Goal: Task Accomplishment & Management: Complete application form

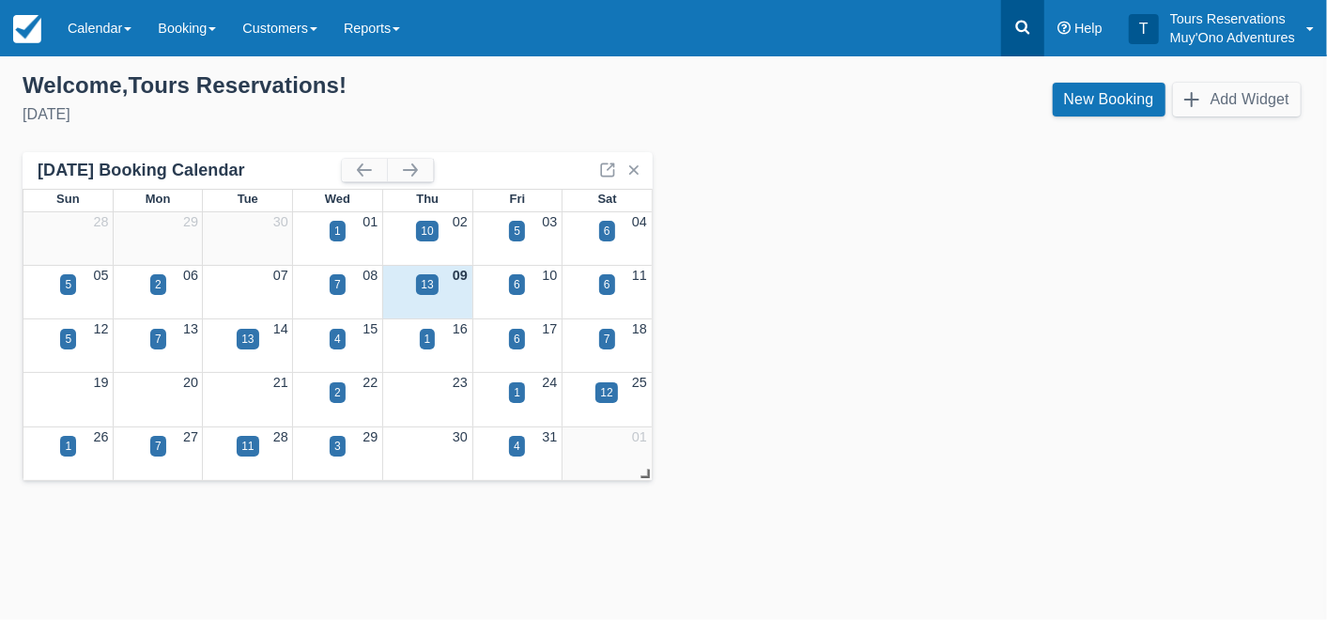
click at [1026, 26] on icon at bounding box center [1023, 28] width 14 height 14
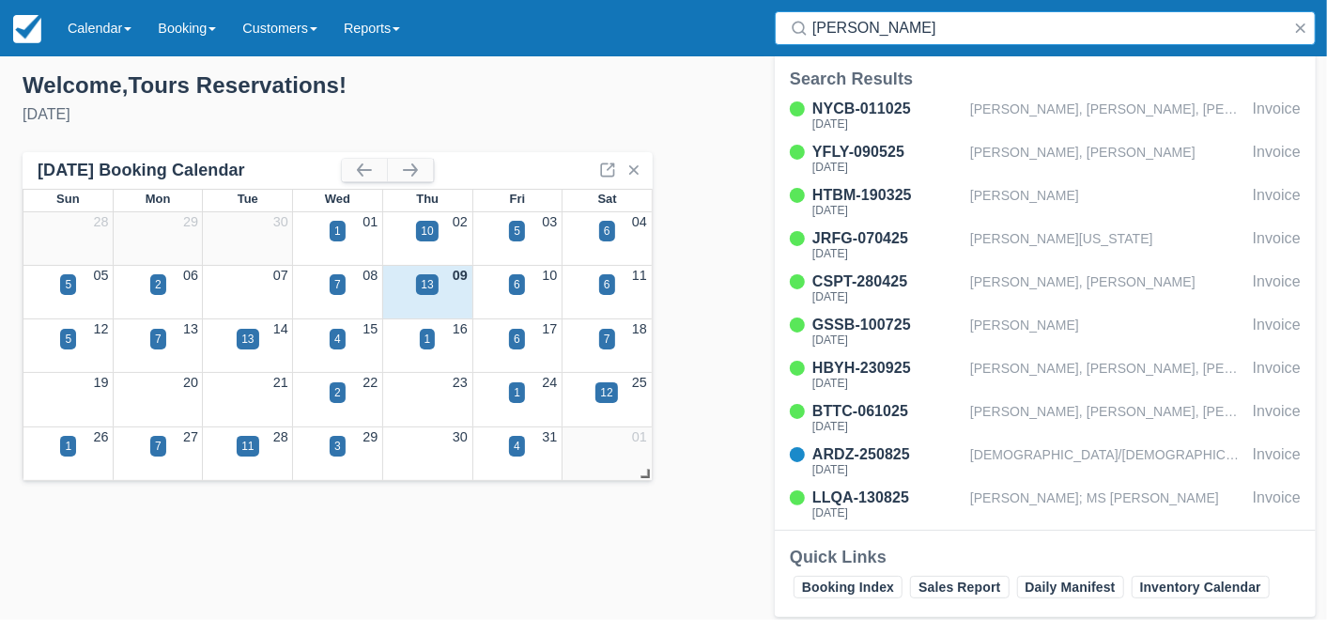
type input "hol chan"
click at [1033, 136] on div "NYCB-011025 Fri Mar 27, 2026 Lauren Wheat, DJ Wheat, JC Baxter, Whitney Smith, …" at bounding box center [1045, 312] width 541 height 436
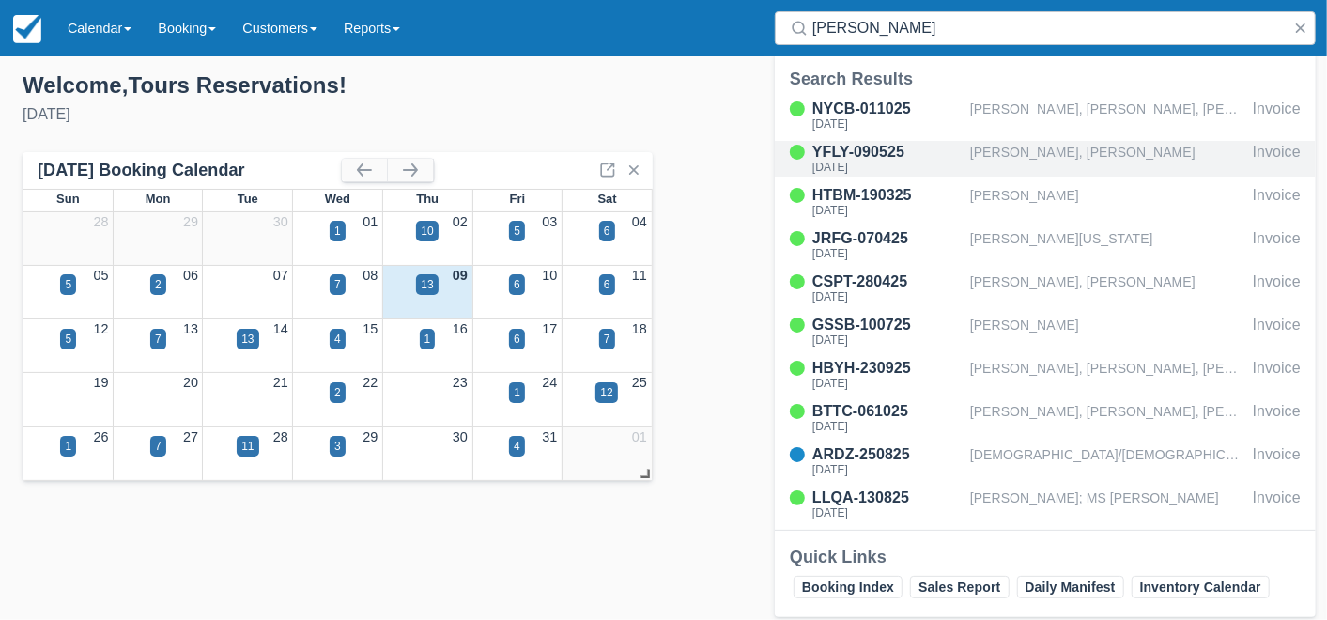
click at [1041, 141] on div "[PERSON_NAME], [PERSON_NAME]" at bounding box center [1107, 159] width 275 height 36
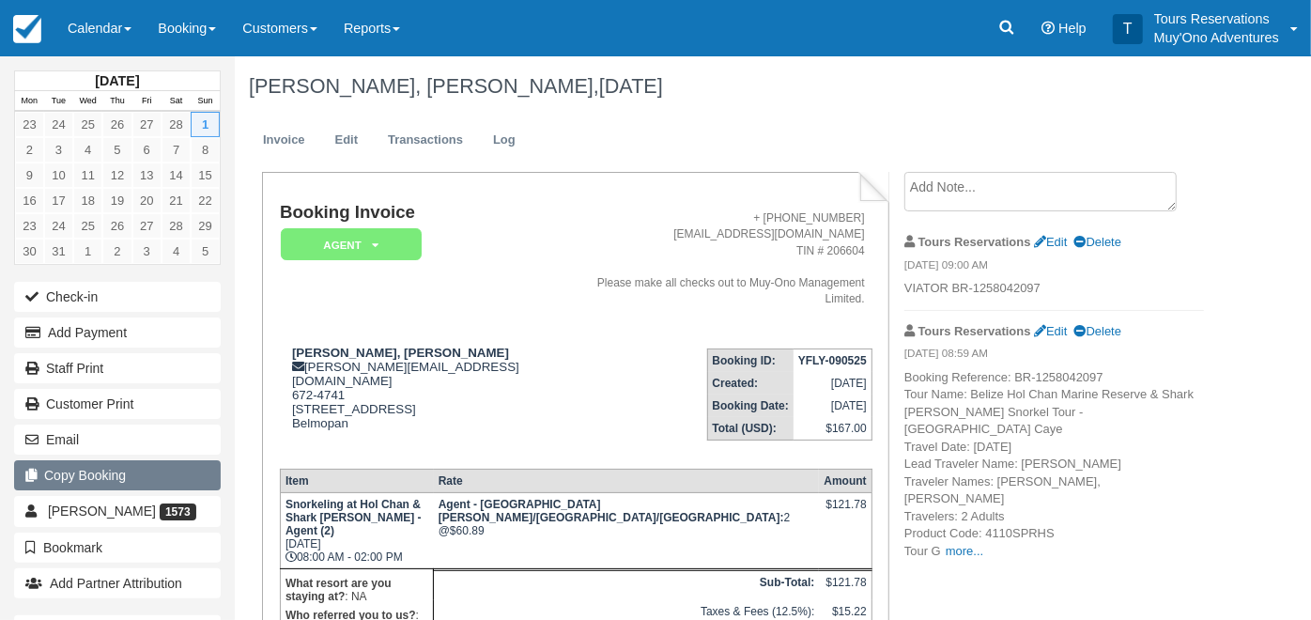
click at [103, 474] on button "Copy Booking" at bounding box center [117, 475] width 207 height 30
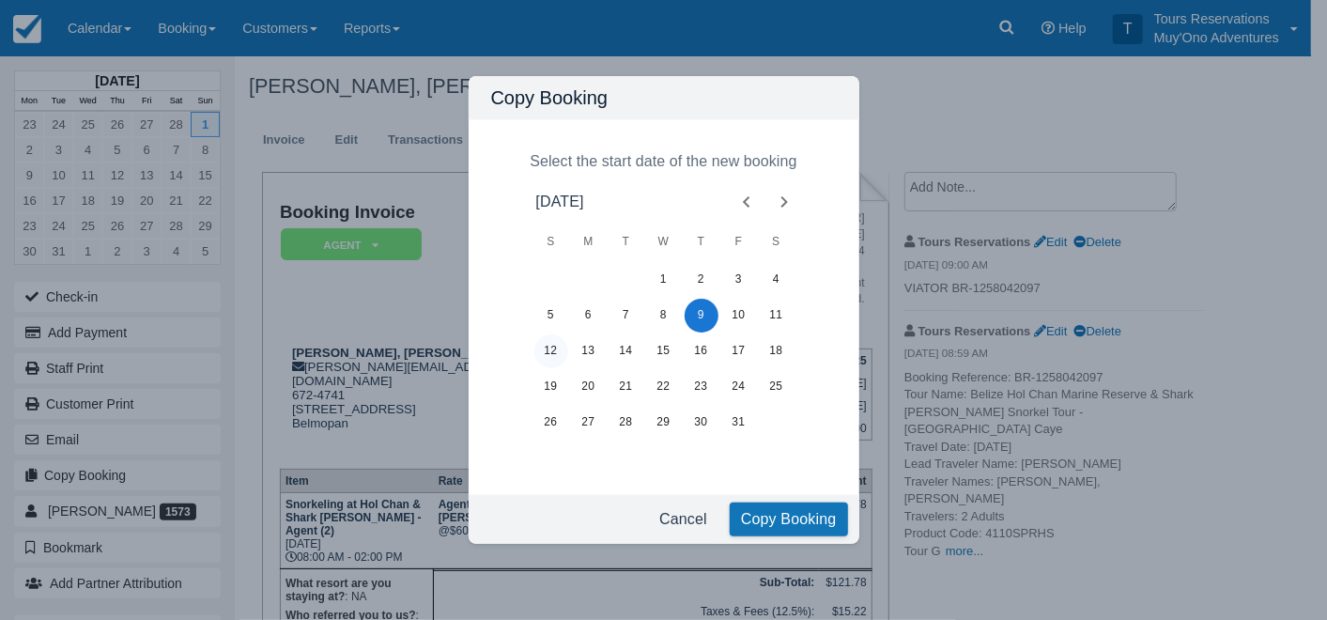
click at [552, 346] on button "12" at bounding box center [552, 351] width 34 height 34
click at [770, 509] on button "Copy Booking" at bounding box center [789, 520] width 118 height 34
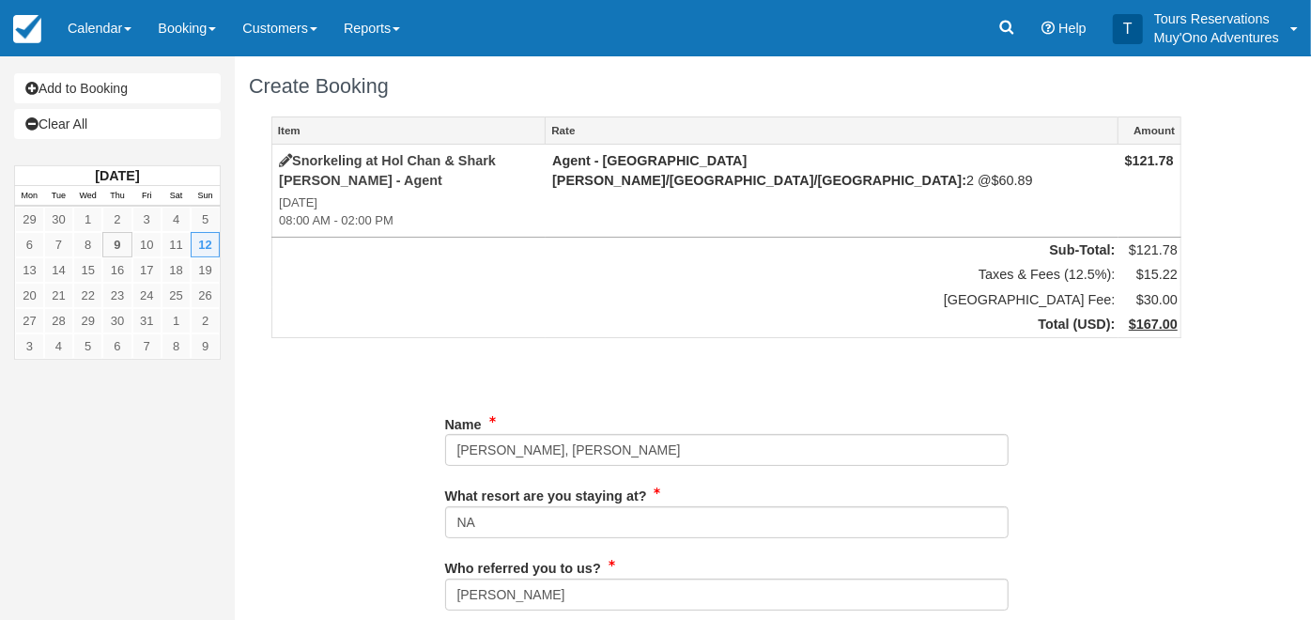
type input "672-4741"
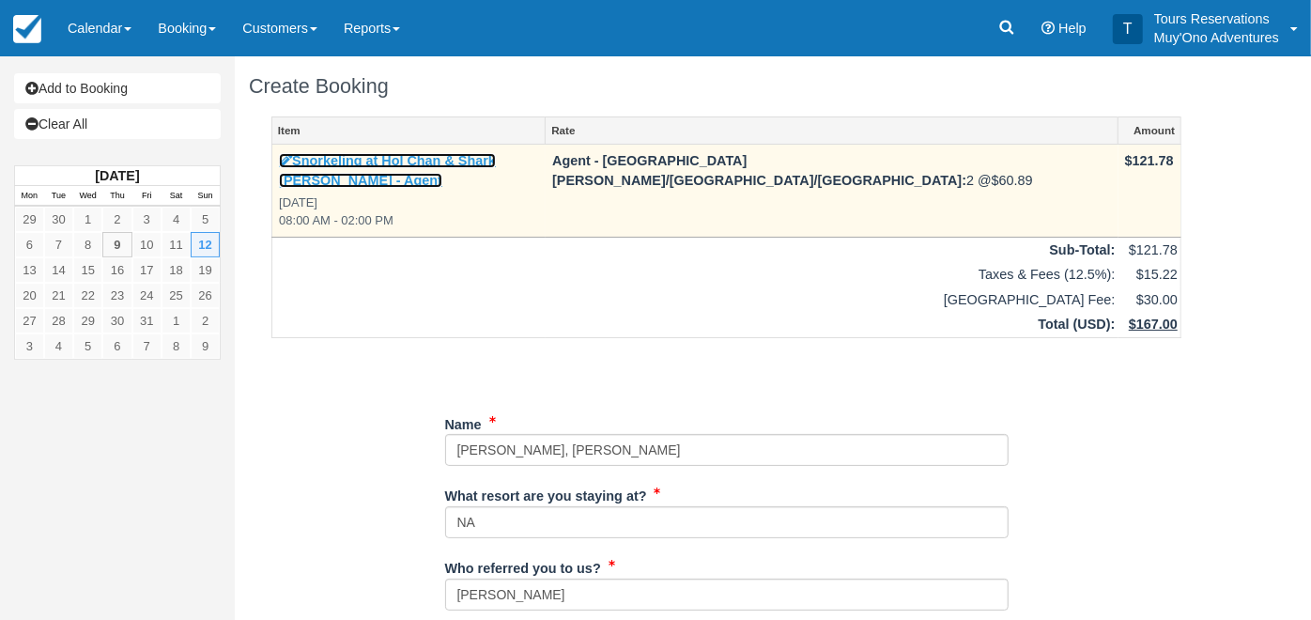
click at [436, 155] on link "Snorkeling at Hol Chan & Shark [PERSON_NAME] - Agent" at bounding box center [387, 170] width 217 height 35
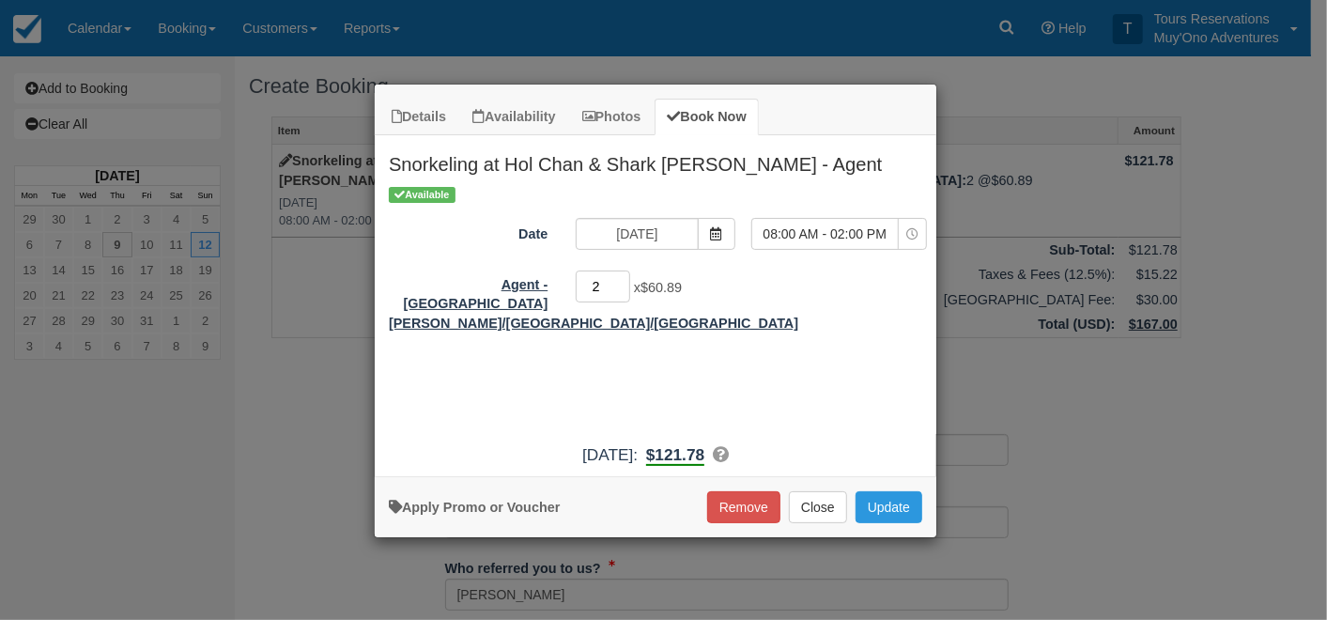
drag, startPoint x: 600, startPoint y: 286, endPoint x: 549, endPoint y: 286, distance: 51.7
click at [549, 286] on div "Agent - [GEOGRAPHIC_DATA][PERSON_NAME]/[GEOGRAPHIC_DATA]/Caye Caulker 2 x $60.89" at bounding box center [656, 301] width 562 height 65
type input "5"
click at [889, 499] on button "Update" at bounding box center [889, 507] width 67 height 32
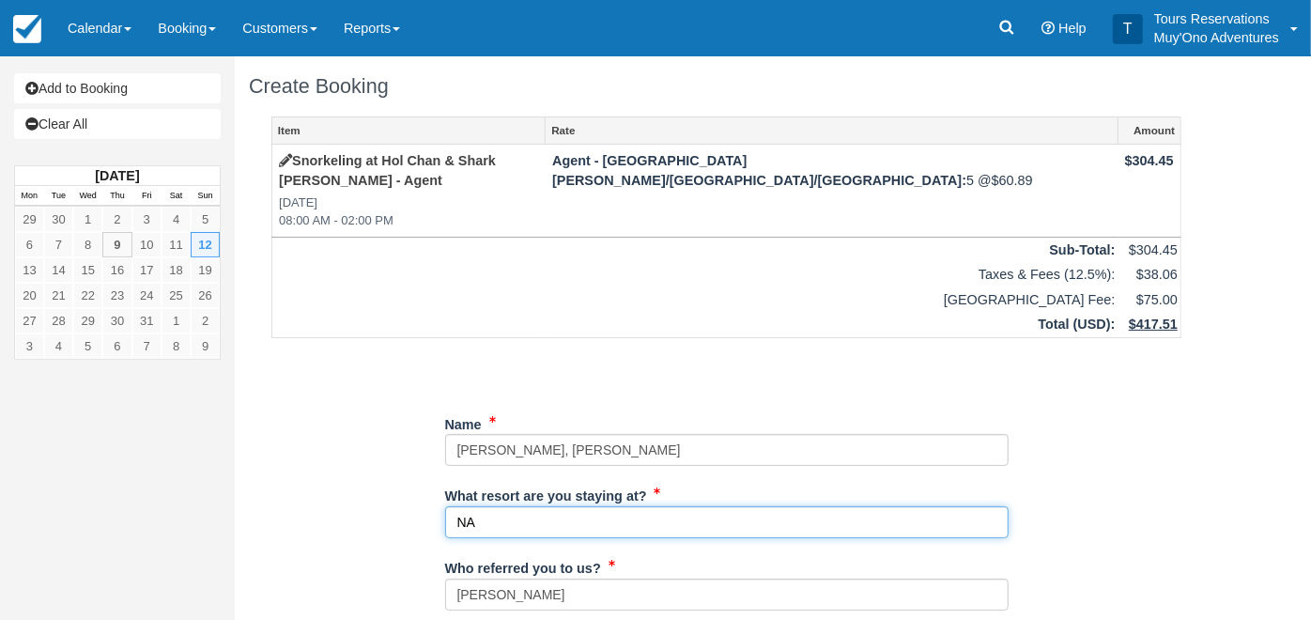
click at [512, 506] on input "NA" at bounding box center [727, 522] width 564 height 32
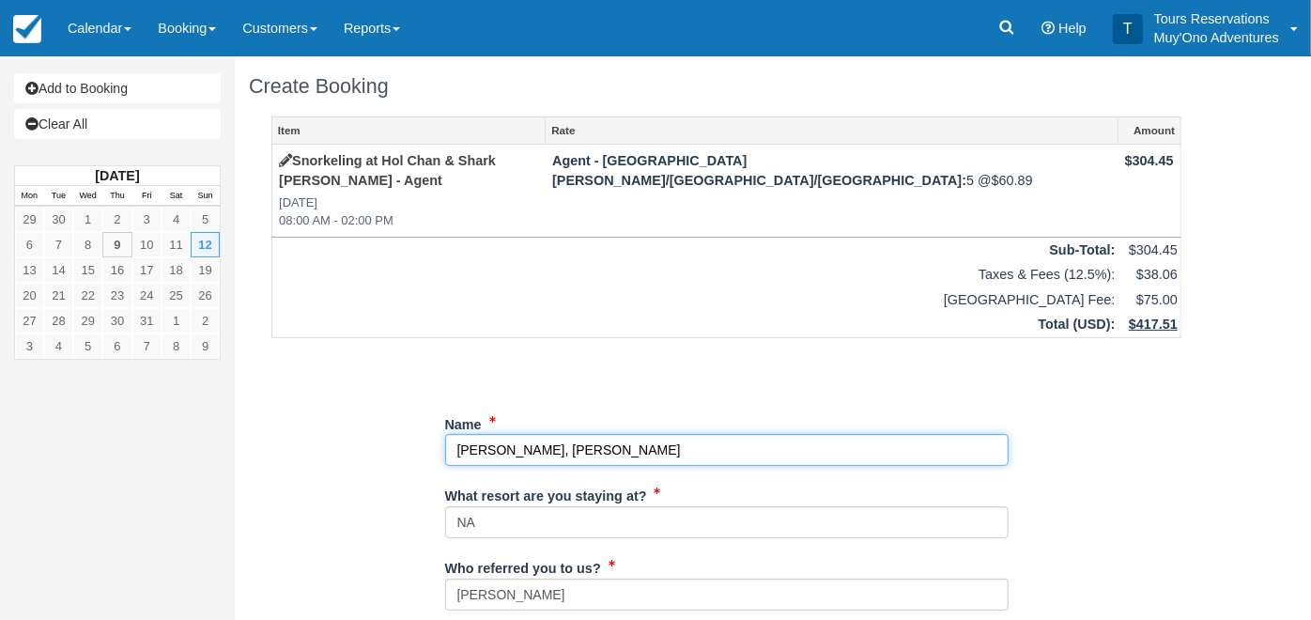
drag, startPoint x: 674, startPoint y: 421, endPoint x: 391, endPoint y: 432, distance: 283.0
paste input "[PERSON_NAME]"
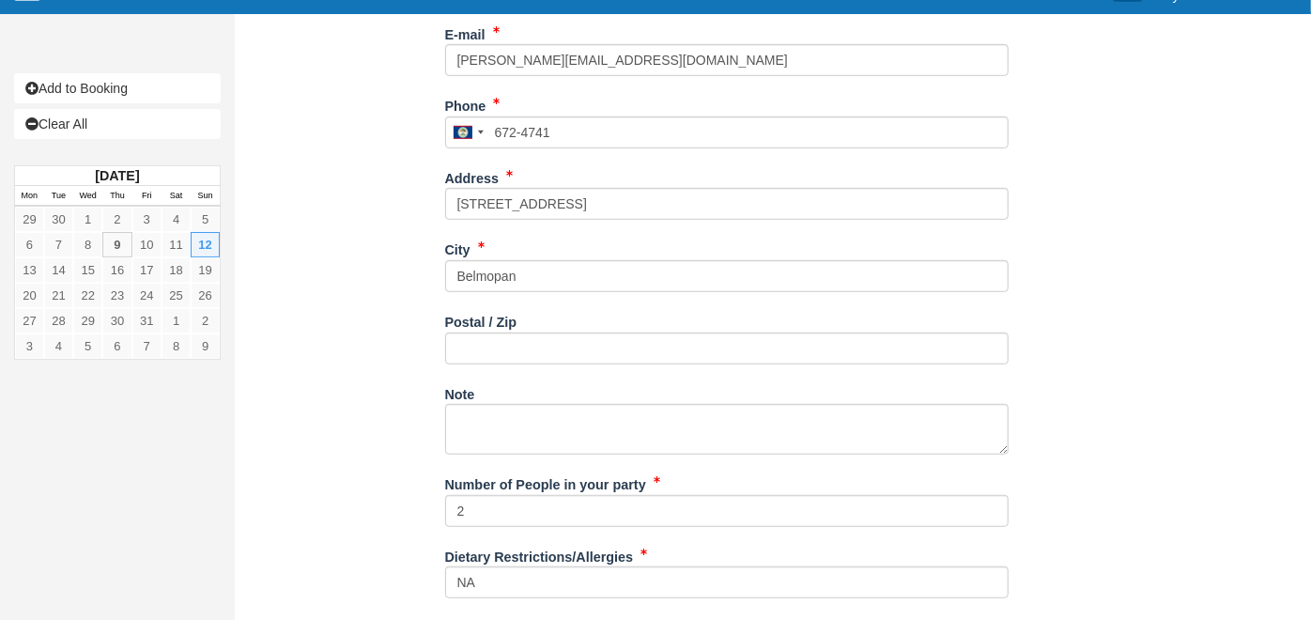
scroll to position [626, 0]
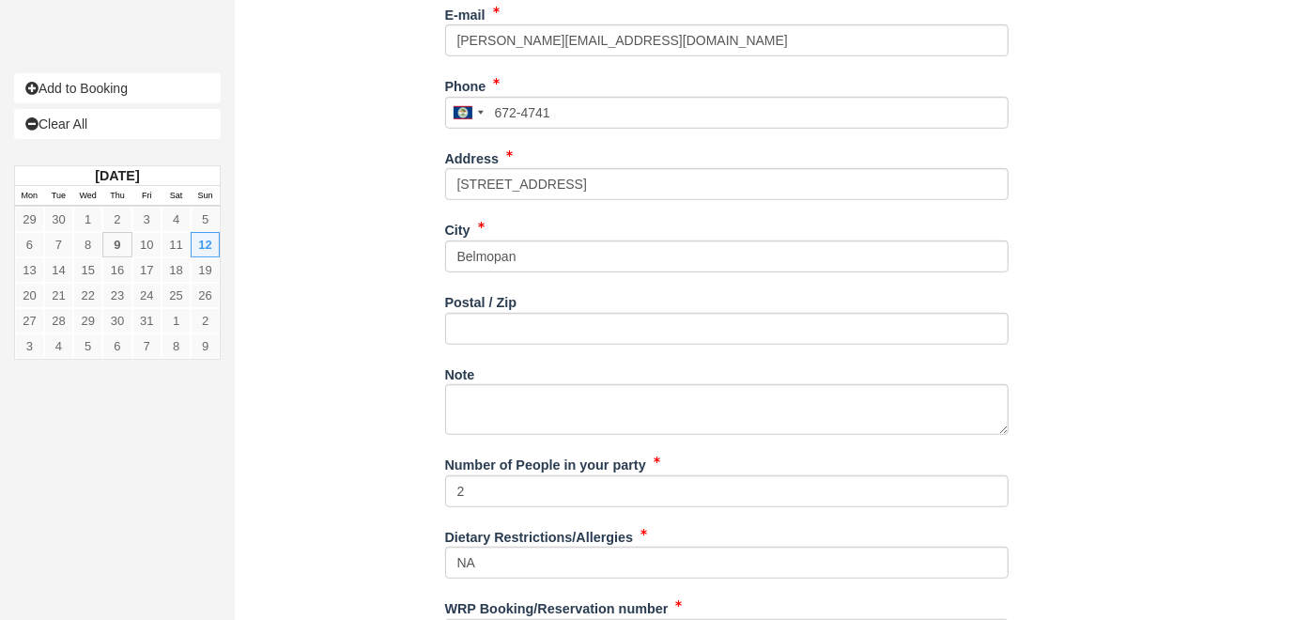
type input "[PERSON_NAME] [PERSON_NAME]"
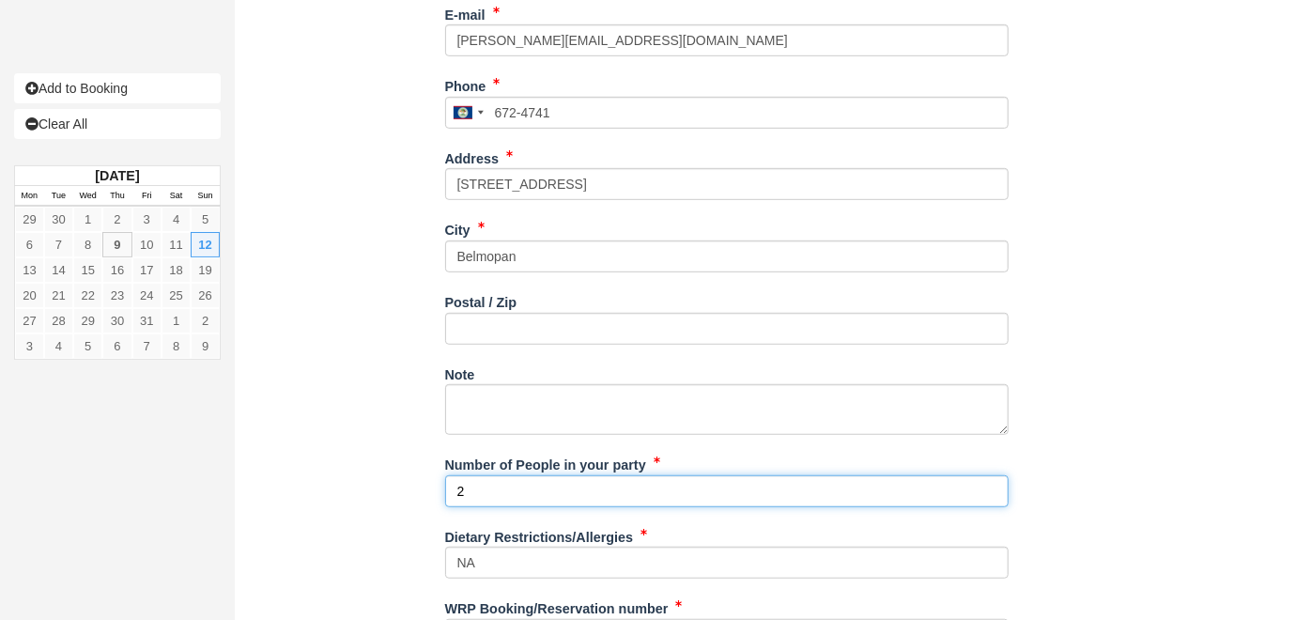
drag, startPoint x: 528, startPoint y: 470, endPoint x: 434, endPoint y: 479, distance: 94.4
click at [434, 479] on div "Item Rate Amount Snorkeling at Hol Chan & Shark [PERSON_NAME] - Agent [DATE] 08…" at bounding box center [726, 78] width 955 height 1174
type input "5"
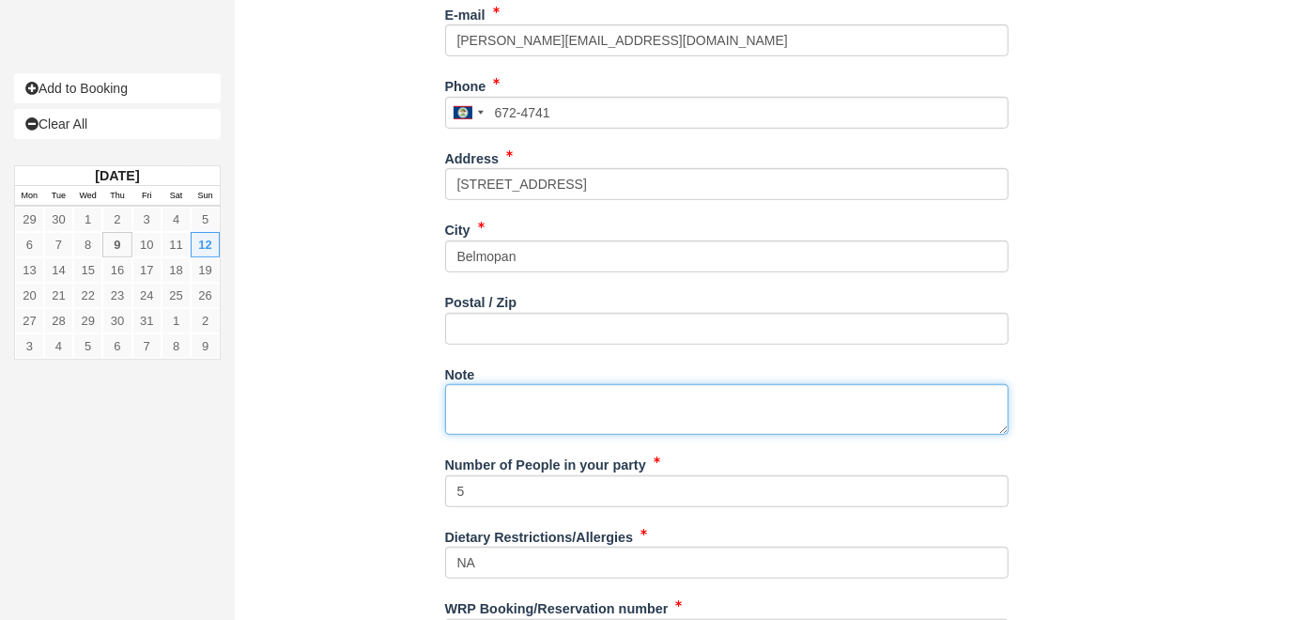
click at [542, 384] on textarea "Note" at bounding box center [727, 409] width 564 height 51
paste textarea "Booking Reference: BR-1324151275 Tour Name: [GEOGRAPHIC_DATA] Hol Chan Marine R…"
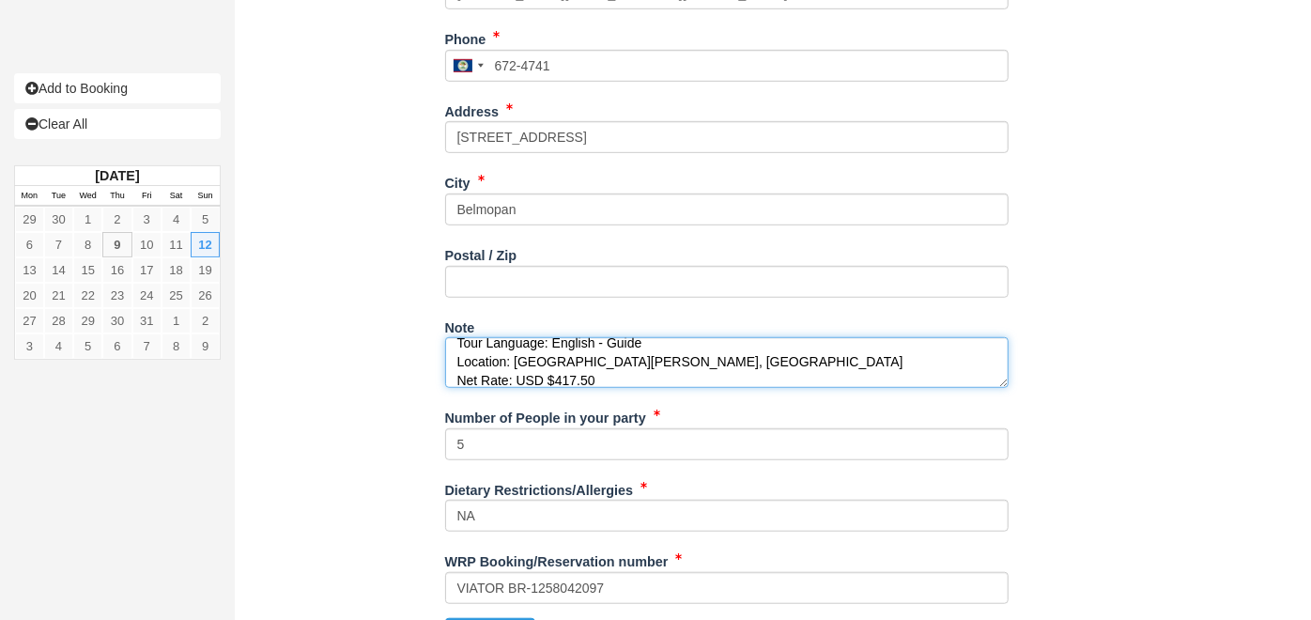
scroll to position [694, 0]
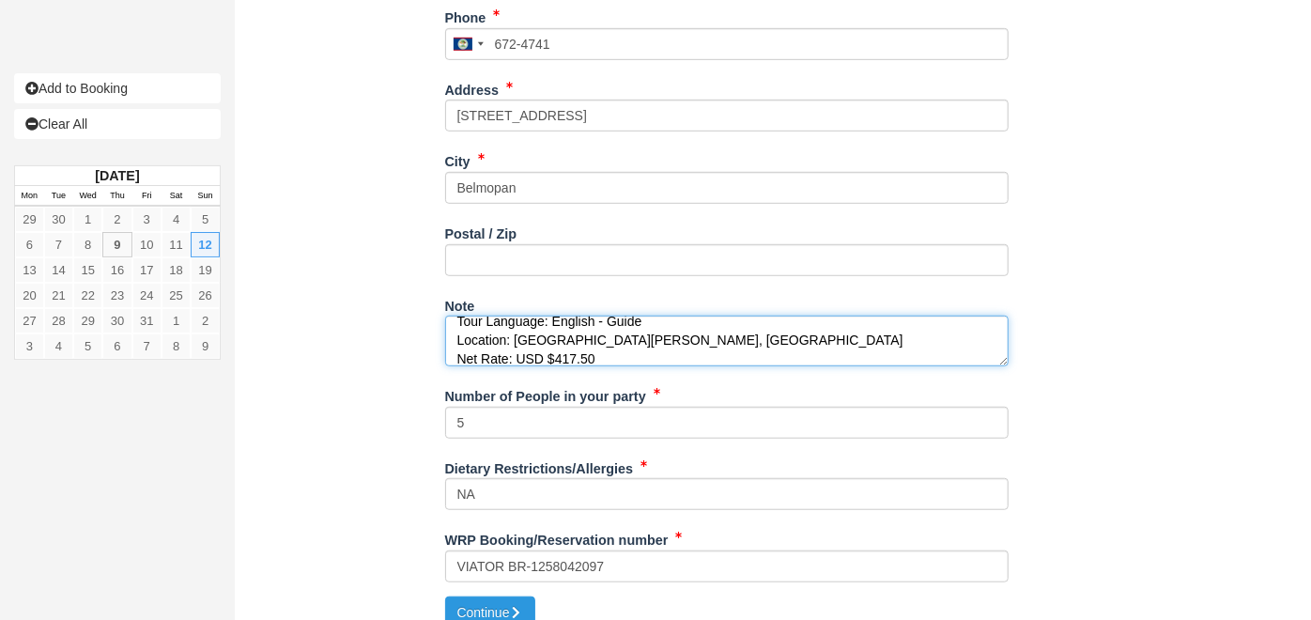
type textarea "Booking Reference: BR-1324151275 Tour Name: [GEOGRAPHIC_DATA] Hol Chan Marine R…"
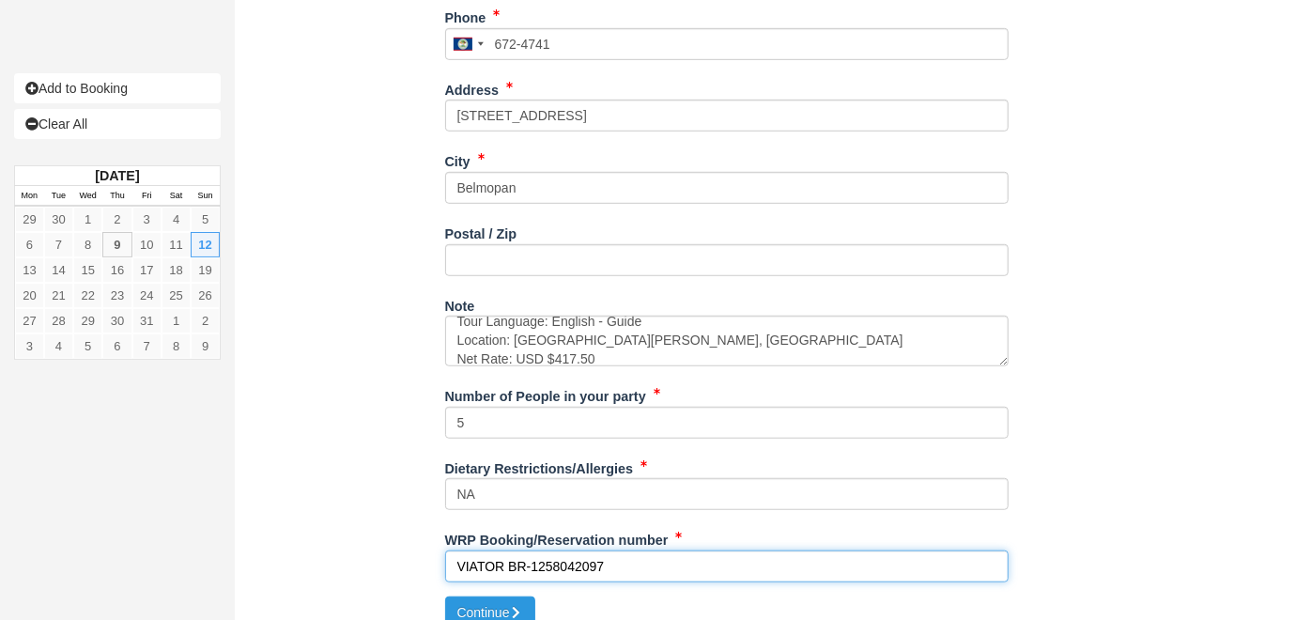
click at [558, 550] on input "VIATOR BR-1258042097" at bounding box center [727, 566] width 564 height 32
paste input "324151275"
type input "VIATOR BR-1324151275"
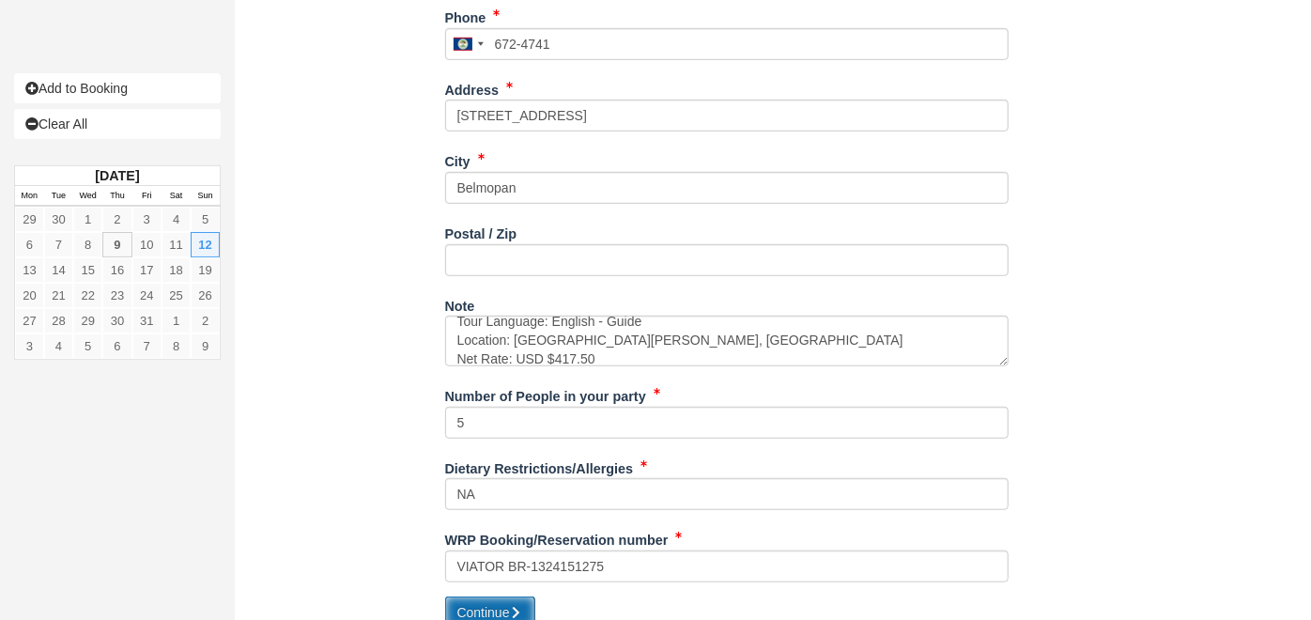
click at [474, 597] on button "Continue" at bounding box center [490, 613] width 90 height 32
type input "[PHONE_NUMBER]"
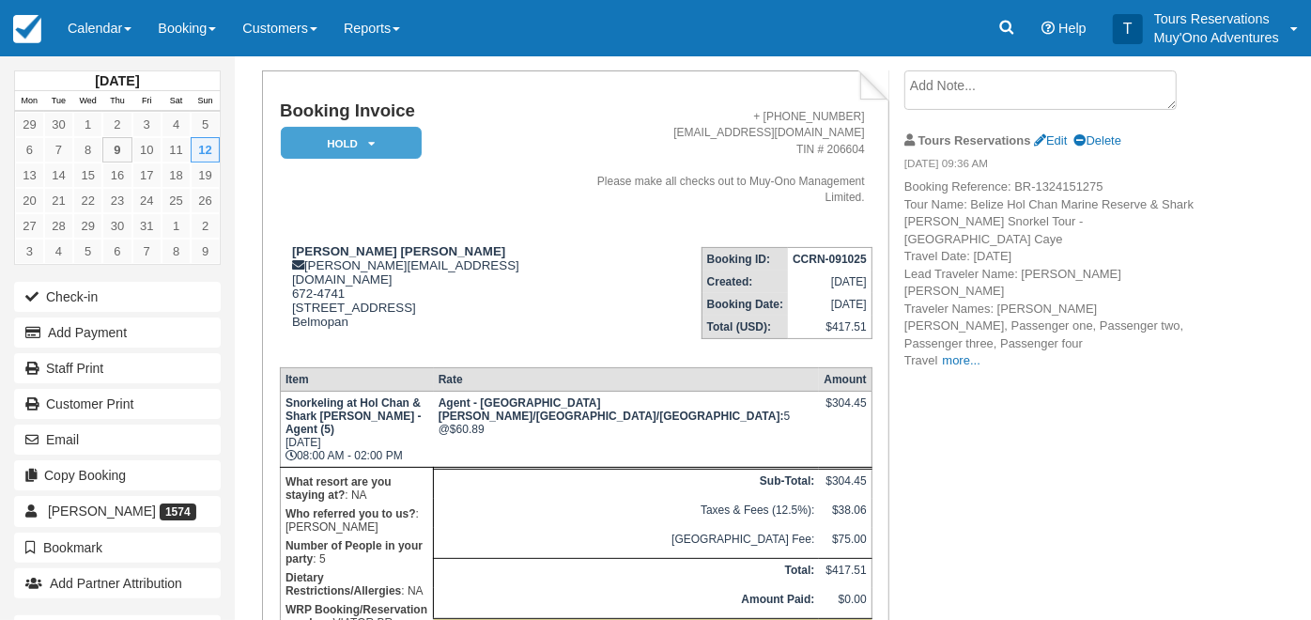
scroll to position [166, 0]
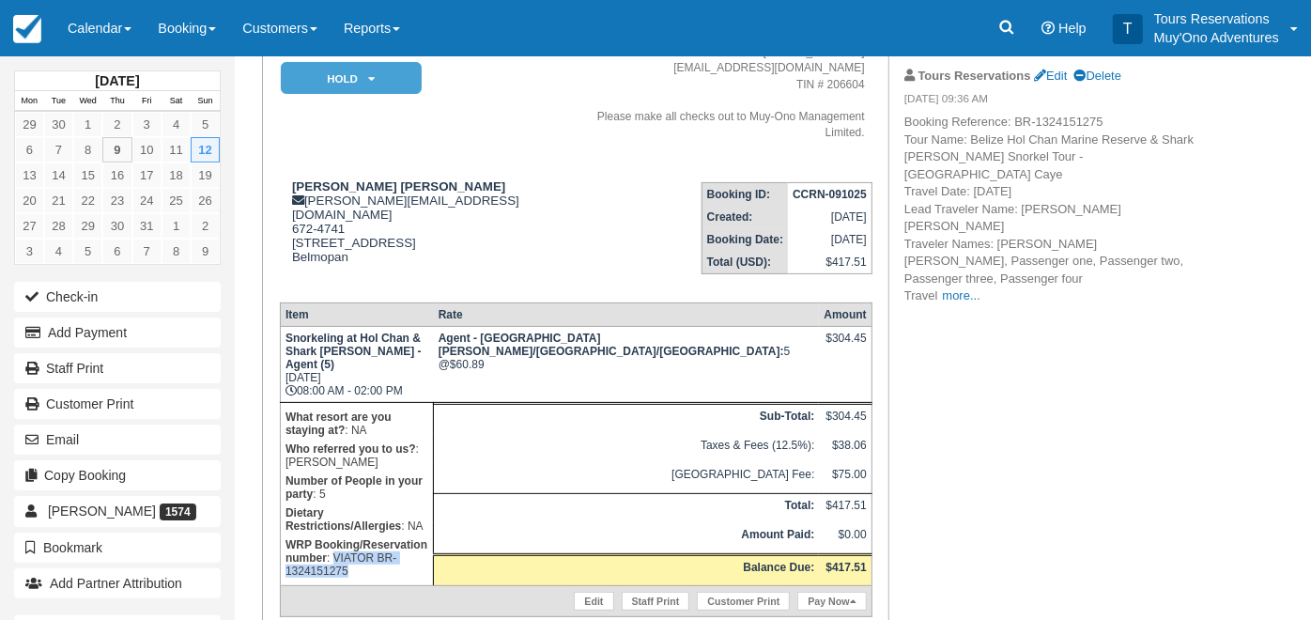
drag, startPoint x: 477, startPoint y: 452, endPoint x: 490, endPoint y: 475, distance: 26.9
click at [433, 475] on td "What resort are you staying at? : NA Who referred you to us? : Kelvin Ramnarace…" at bounding box center [356, 494] width 153 height 183
copy p "VIATOR BR-1324151275"
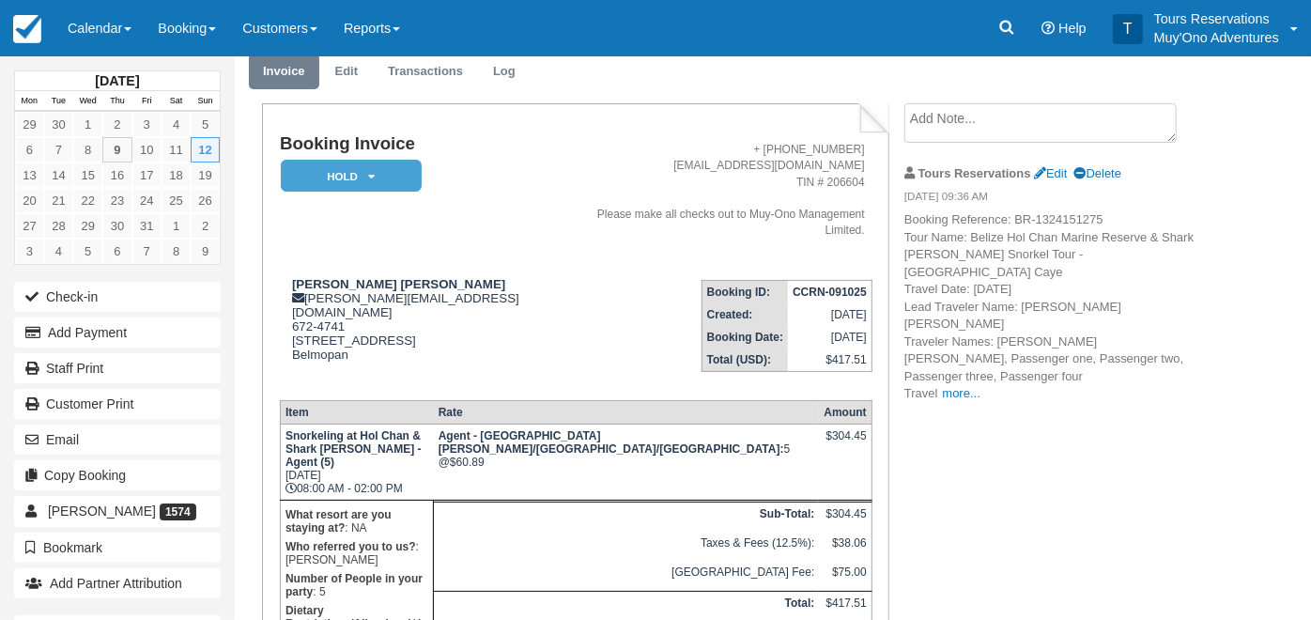
scroll to position [0, 0]
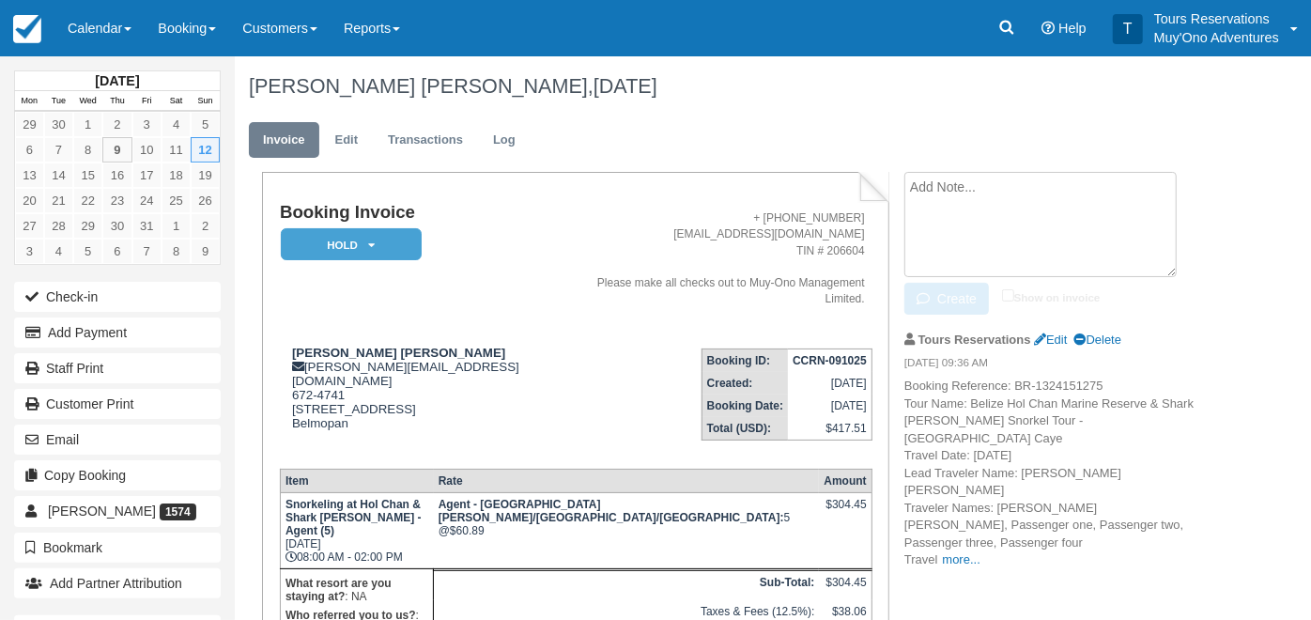
click at [967, 201] on textarea at bounding box center [1041, 224] width 272 height 105
paste textarea "VIATOR BR-1324151275"
type textarea "VIATOR BR-1324151275"
click at [1003, 294] on input "Show on invoice" at bounding box center [1008, 295] width 12 height 12
checkbox input "true"
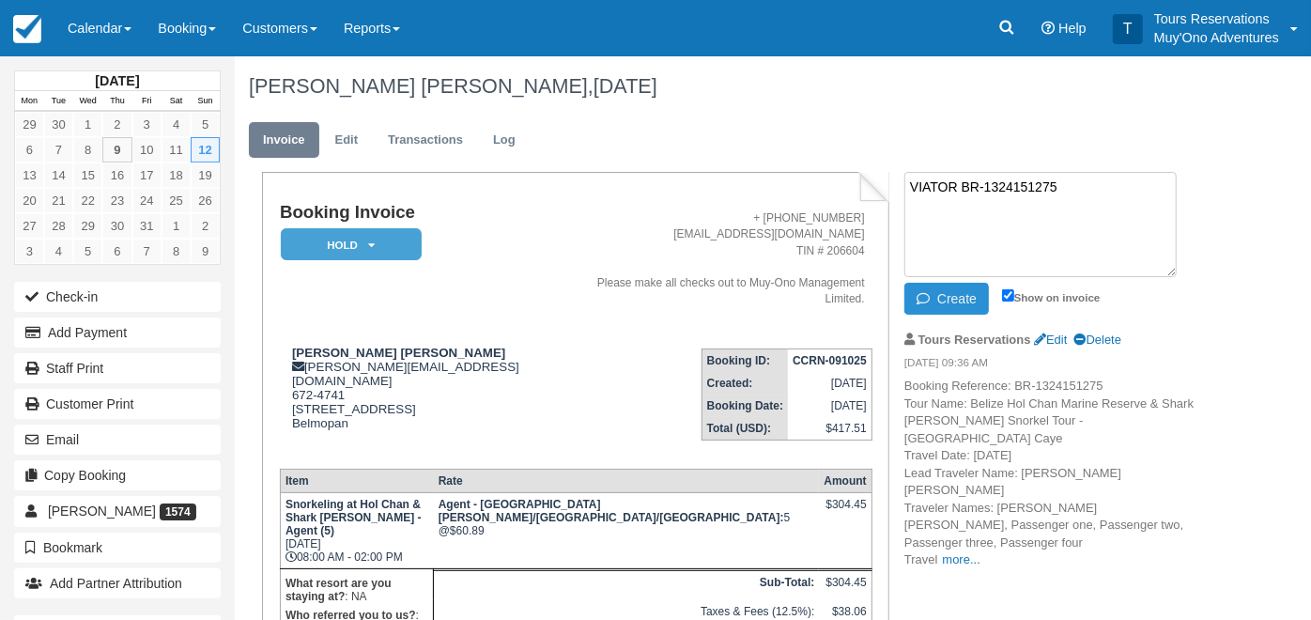
click at [963, 313] on button "Create" at bounding box center [947, 299] width 85 height 32
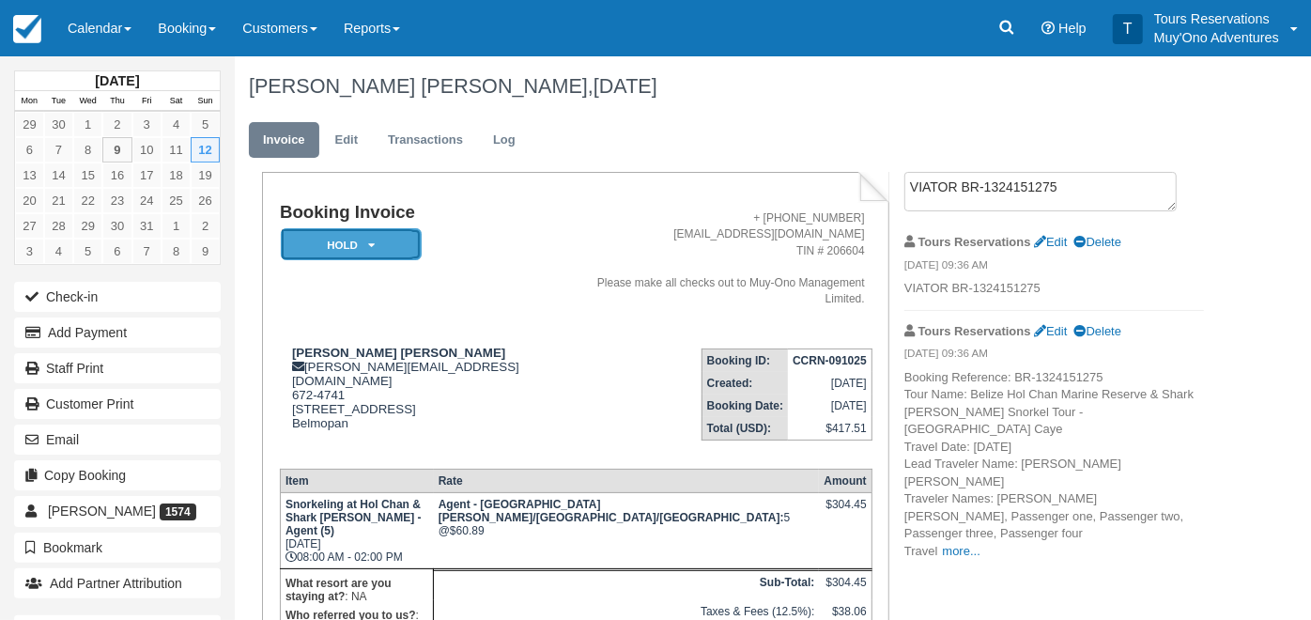
click at [344, 239] on em "HOLD" at bounding box center [351, 244] width 141 height 33
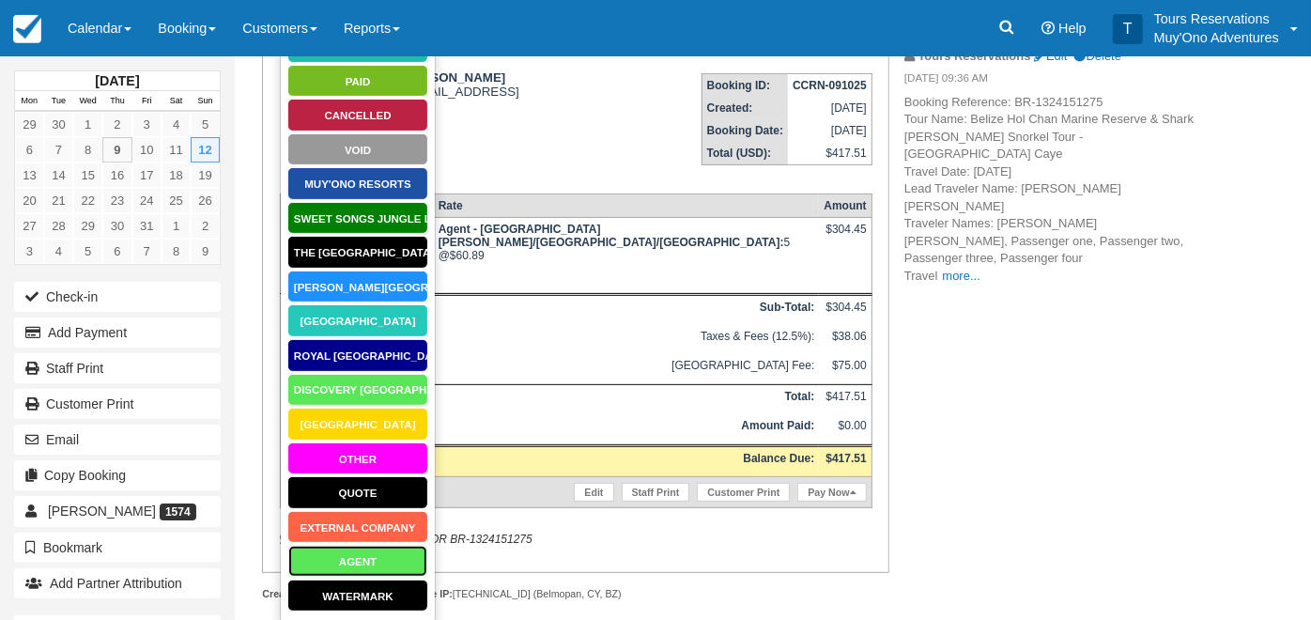
click at [354, 566] on link "AGENT" at bounding box center [357, 561] width 141 height 33
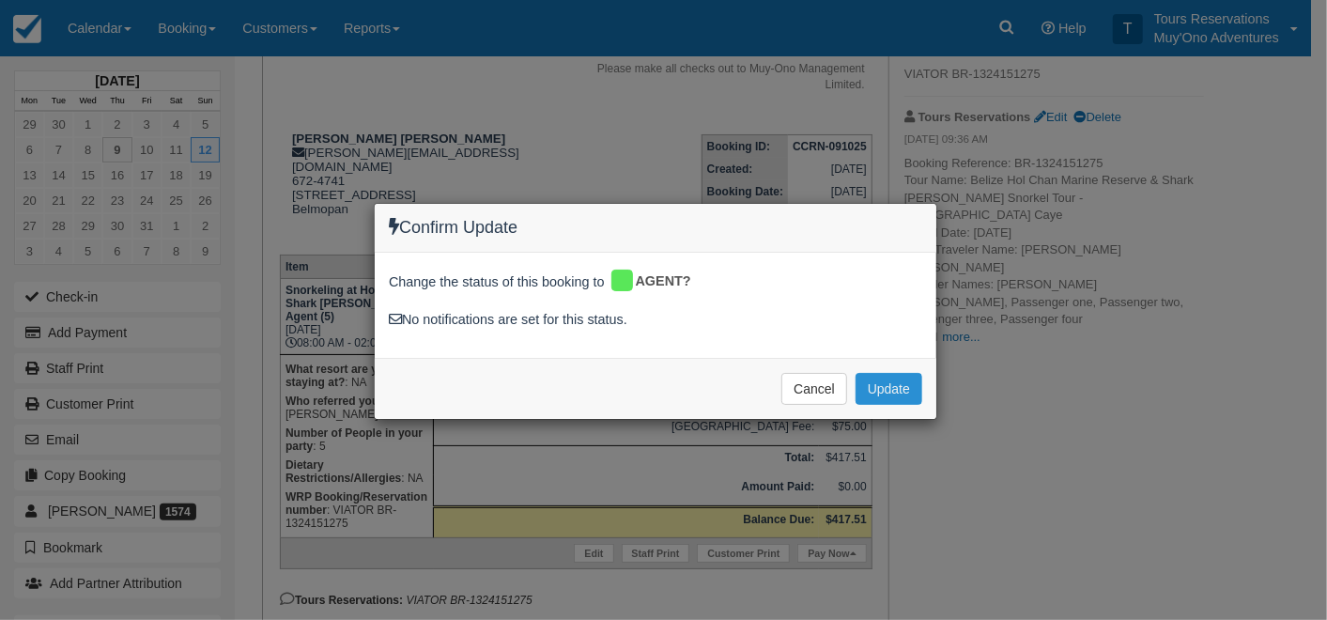
click at [899, 374] on button "Update" at bounding box center [889, 389] width 67 height 32
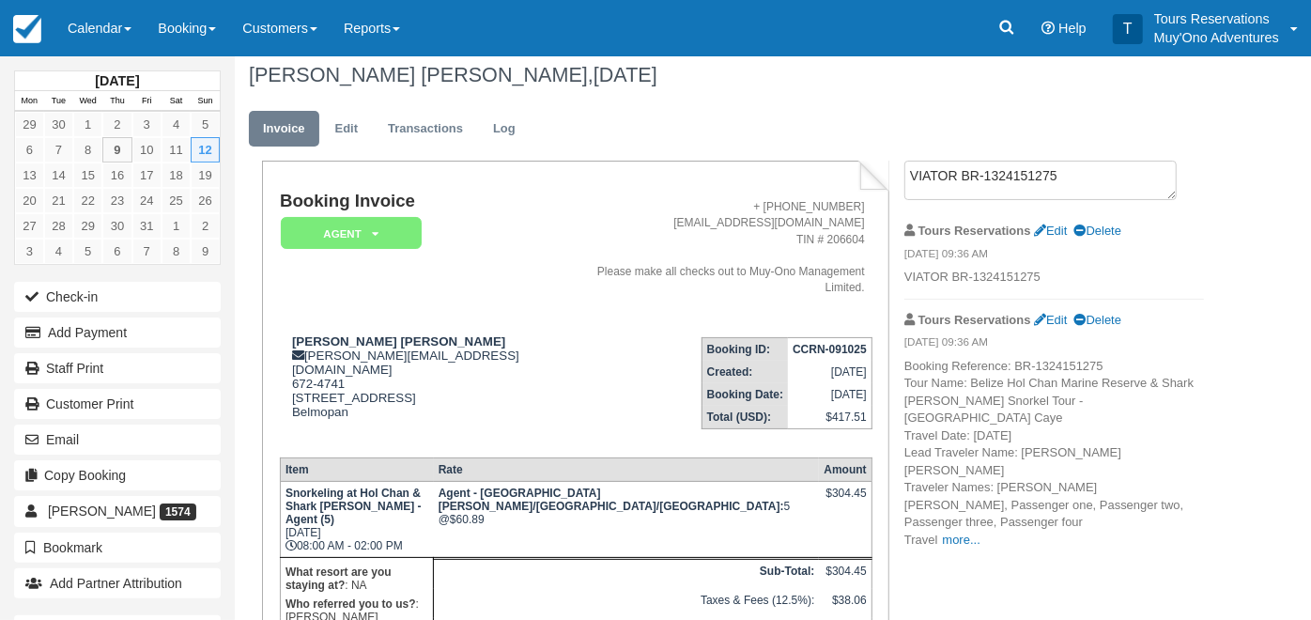
scroll to position [0, 0]
